Goal: Task Accomplishment & Management: Manage account settings

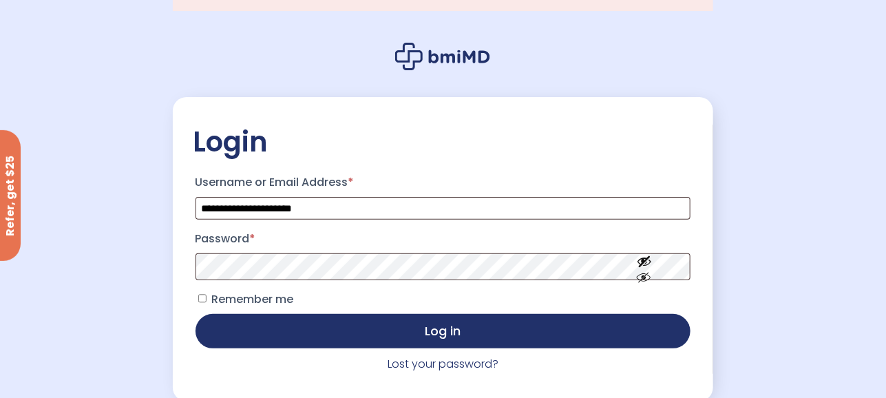
scroll to position [68, 0]
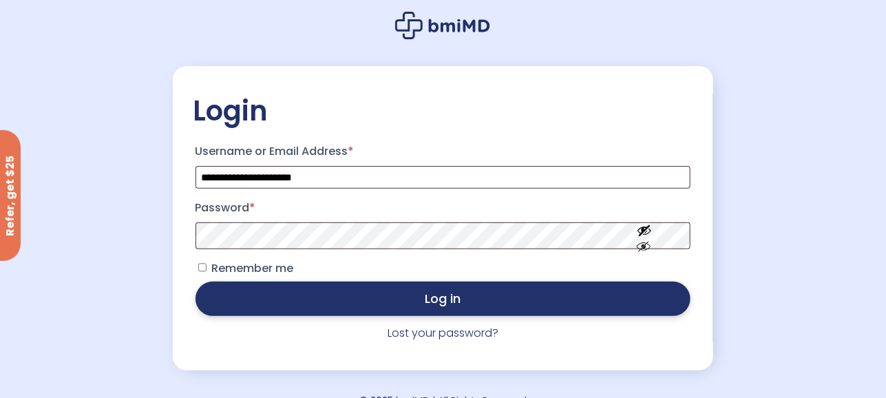
click at [333, 299] on button "Log in" at bounding box center [443, 298] width 496 height 34
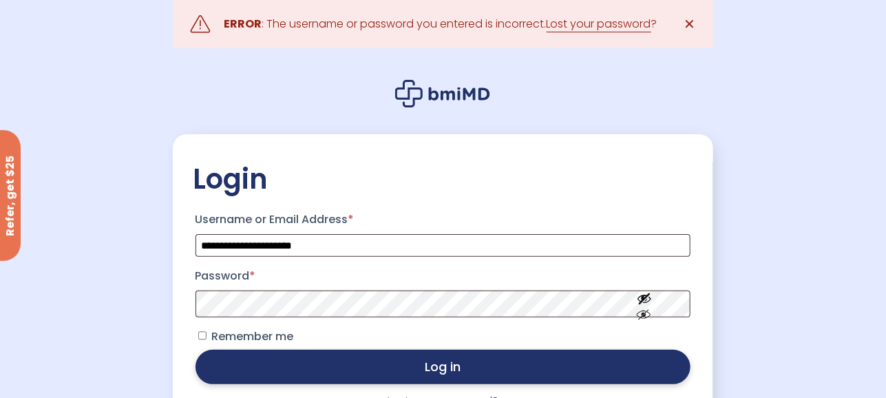
click at [379, 373] on button "Log in" at bounding box center [443, 367] width 496 height 34
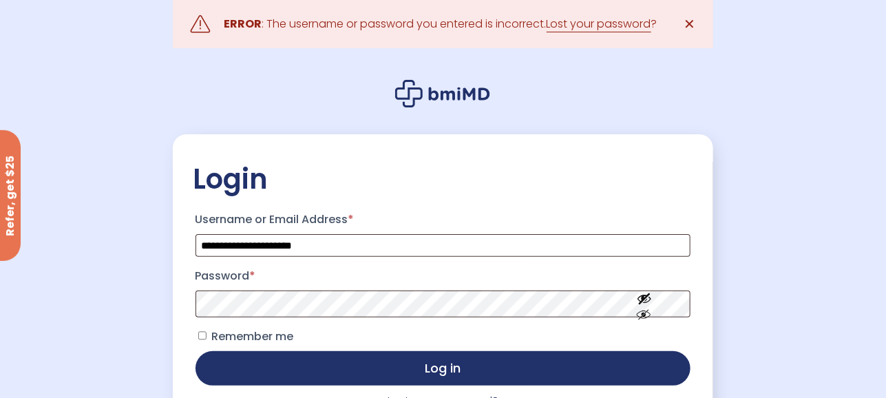
click at [381, 373] on button "Log in" at bounding box center [443, 368] width 496 height 34
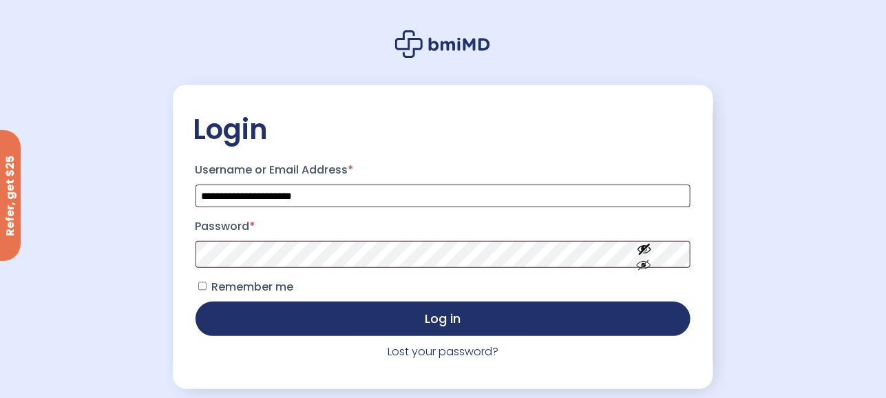
scroll to position [94, 0]
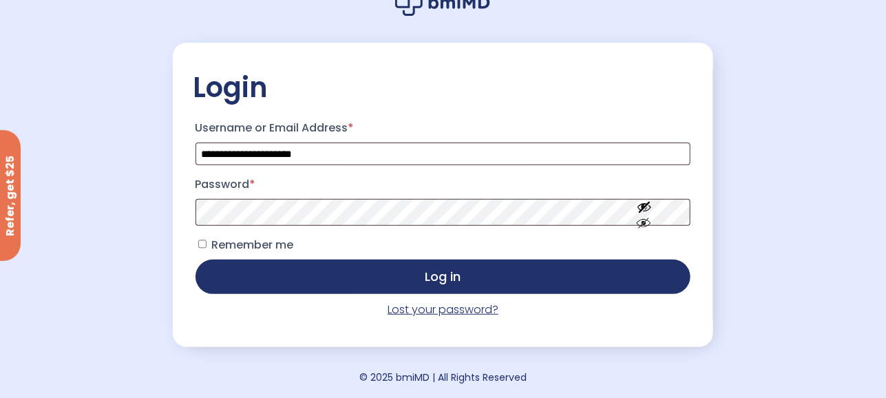
click at [420, 313] on link "Lost your password?" at bounding box center [442, 309] width 111 height 16
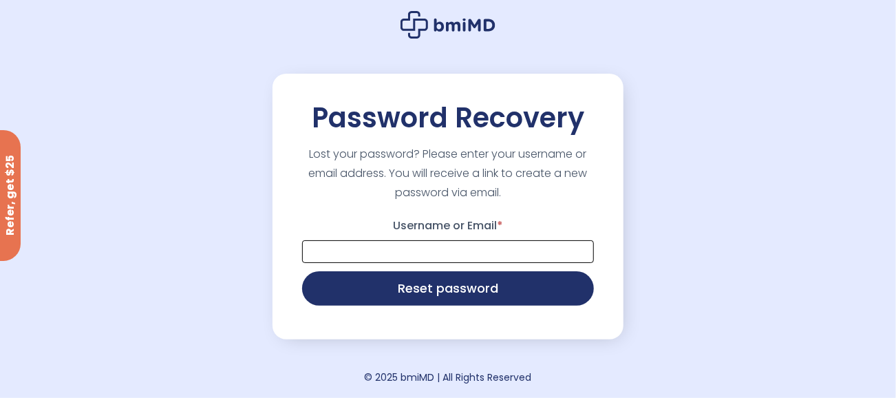
click at [407, 253] on input "Username or Email *" at bounding box center [448, 251] width 292 height 23
type input "**********"
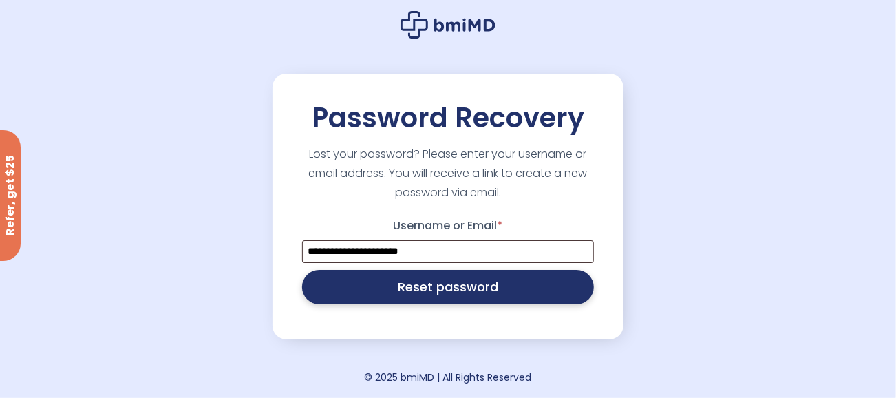
click at [434, 290] on button "Reset password" at bounding box center [448, 287] width 292 height 34
